Goal: Task Accomplishment & Management: Manage account settings

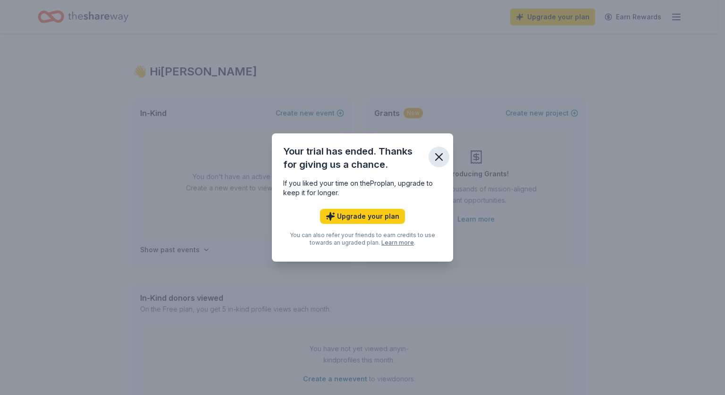
click at [443, 154] on icon "button" at bounding box center [438, 157] width 13 height 13
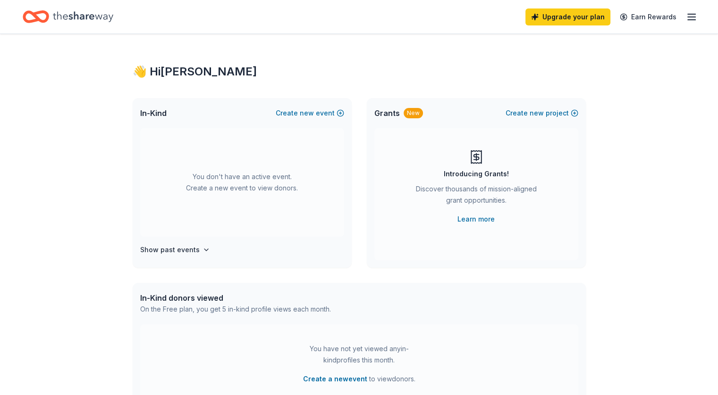
click at [678, 10] on div "Upgrade your plan Earn Rewards" at bounding box center [611, 17] width 172 height 22
click at [687, 17] on line "button" at bounding box center [691, 17] width 8 height 0
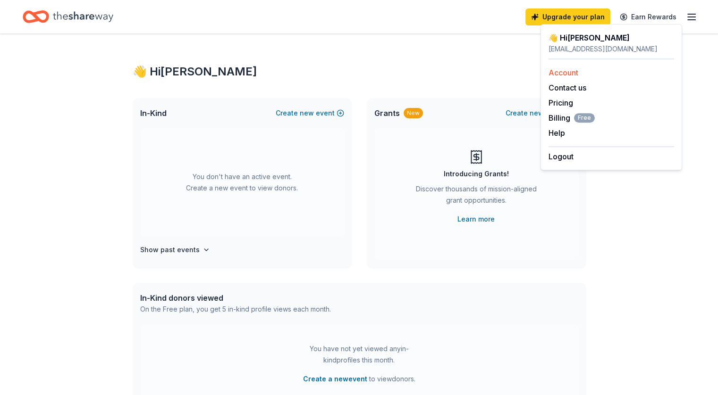
click at [576, 68] on link "Account" at bounding box center [563, 72] width 30 height 9
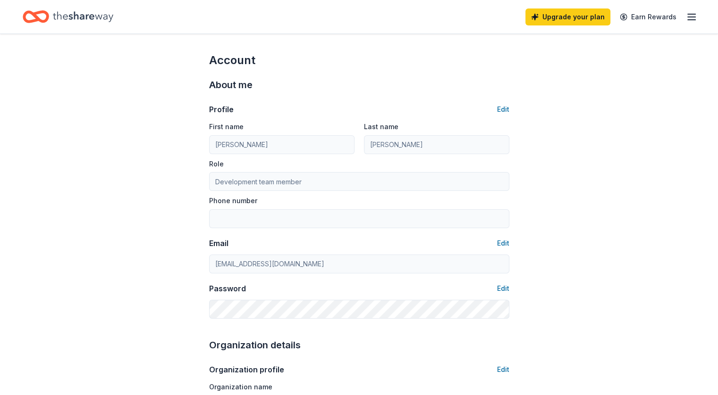
click at [686, 16] on icon "button" at bounding box center [691, 16] width 11 height 11
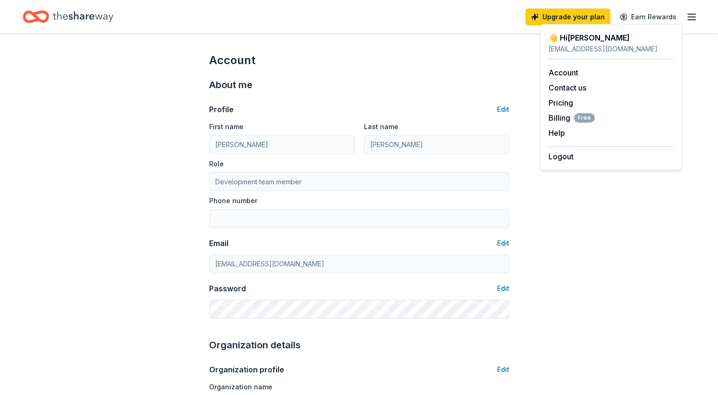
click at [577, 36] on div "👋 Hi [PERSON_NAME]" at bounding box center [611, 37] width 126 height 11
click at [111, 11] on icon "Home" at bounding box center [83, 16] width 60 height 19
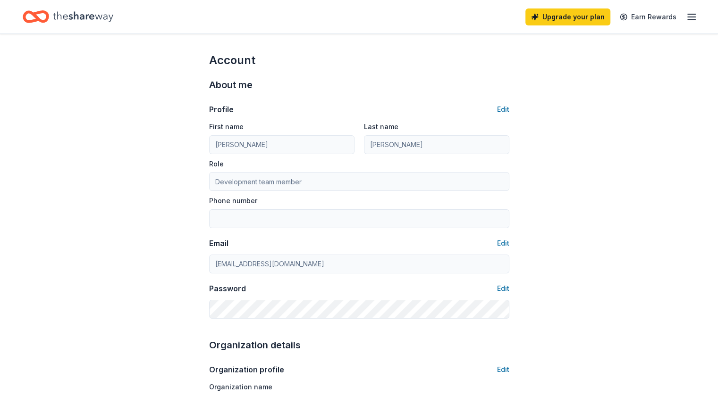
click at [49, 24] on icon "Home" at bounding box center [36, 17] width 26 height 22
click at [75, 20] on icon "Home" at bounding box center [83, 16] width 60 height 19
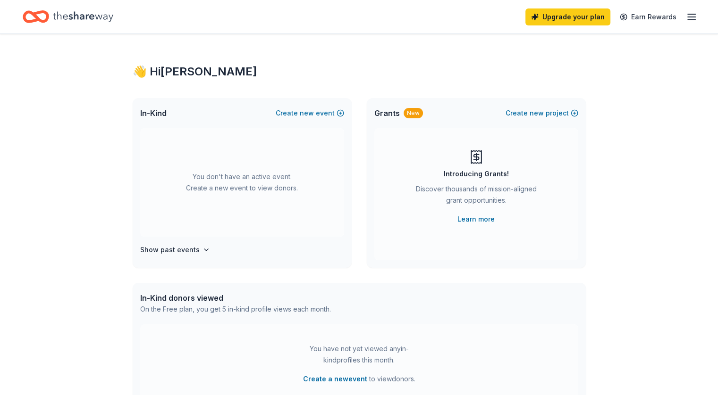
click at [38, 6] on icon "Home" at bounding box center [36, 17] width 26 height 22
click at [106, 11] on icon "Home" at bounding box center [83, 16] width 60 height 19
click at [686, 21] on icon "button" at bounding box center [691, 16] width 11 height 11
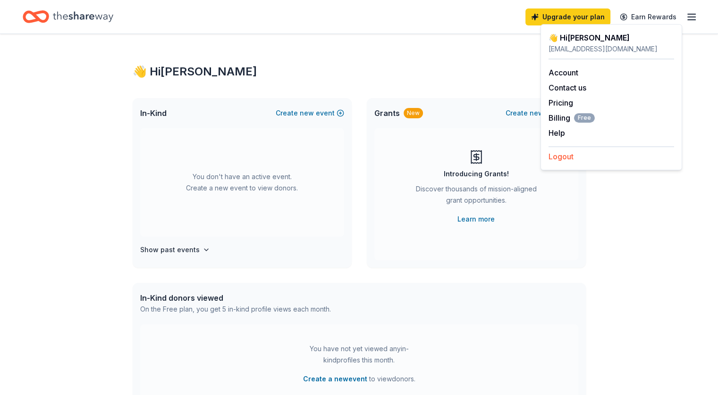
click at [559, 154] on button "Logout" at bounding box center [560, 156] width 25 height 11
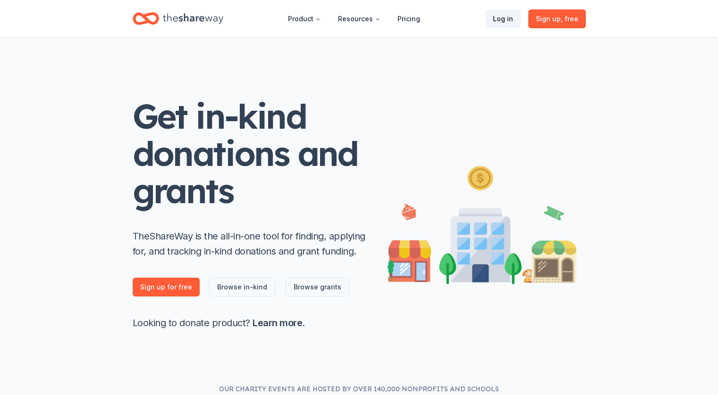
click at [488, 13] on link "Log in" at bounding box center [502, 18] width 35 height 19
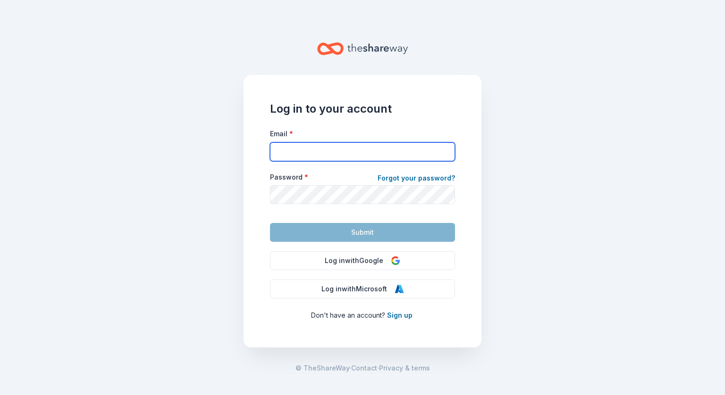
click at [335, 149] on input "Email *" at bounding box center [362, 151] width 185 height 19
type input "carellac2@yahoo.com"
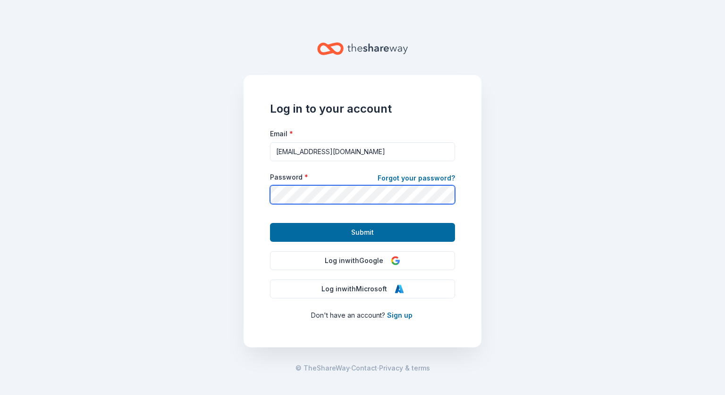
click at [270, 223] on button "Submit" at bounding box center [362, 232] width 185 height 19
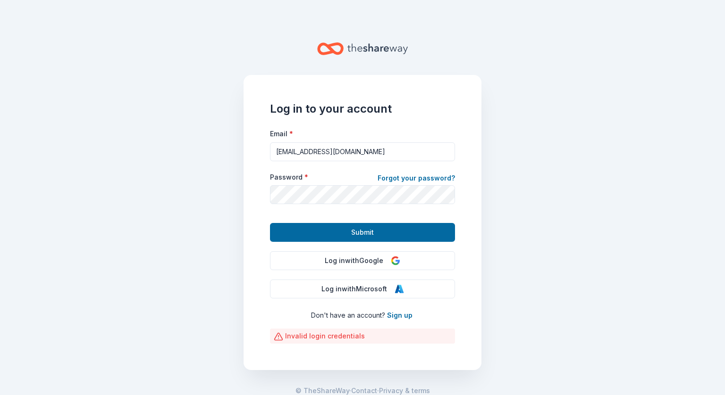
click at [417, 171] on form "Email * carellac2@yahoo.com Password * Forgot your password? Submit" at bounding box center [362, 185] width 185 height 114
click at [418, 177] on link "Forgot your password?" at bounding box center [415, 179] width 77 height 13
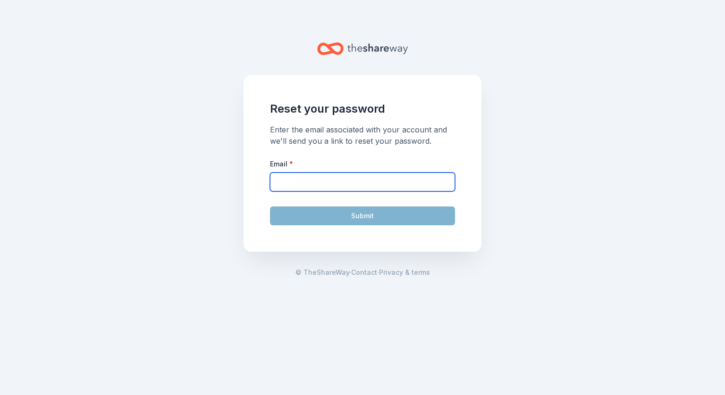
click at [402, 181] on input "Email *" at bounding box center [362, 182] width 185 height 19
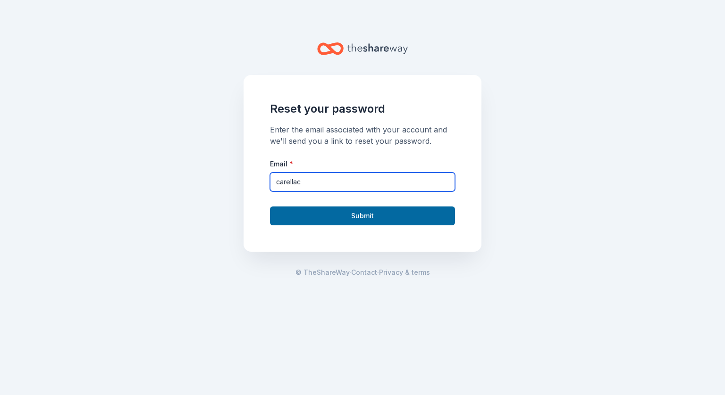
type input "carellac2@yahoo.com"
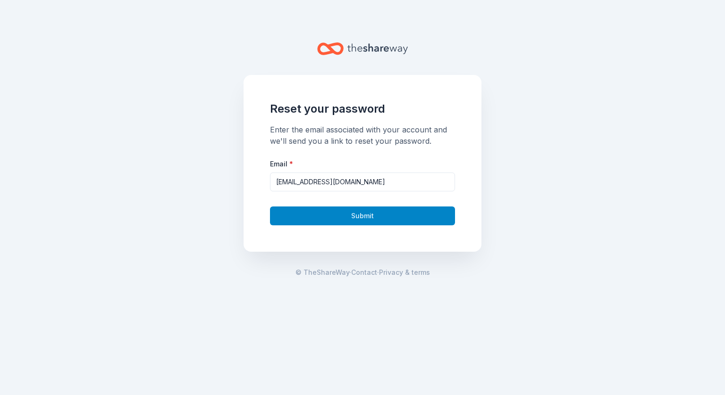
click at [376, 212] on button "Submit" at bounding box center [362, 216] width 185 height 19
